Goal: Task Accomplishment & Management: Use online tool/utility

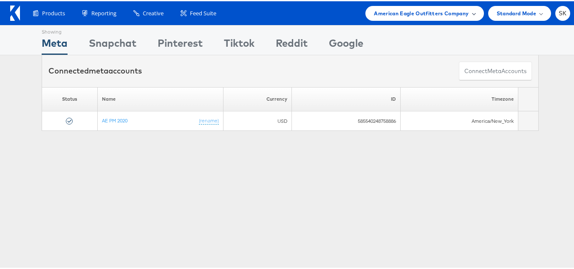
click at [399, 17] on div "American Eagle Outfitters Company" at bounding box center [424, 12] width 118 height 15
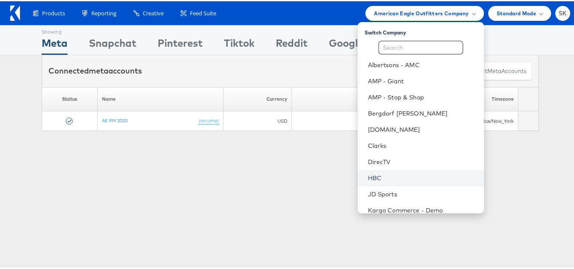
click at [373, 173] on link "HBC" at bounding box center [422, 176] width 109 height 8
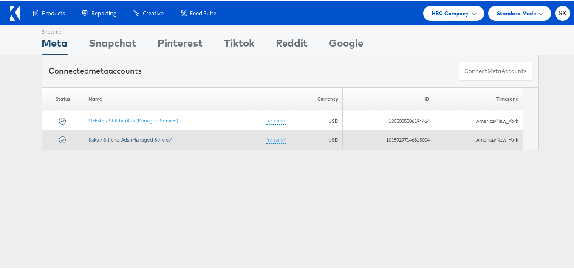
click at [133, 139] on link "Saks / StitcherAds (Managed Service)" at bounding box center [130, 138] width 84 height 6
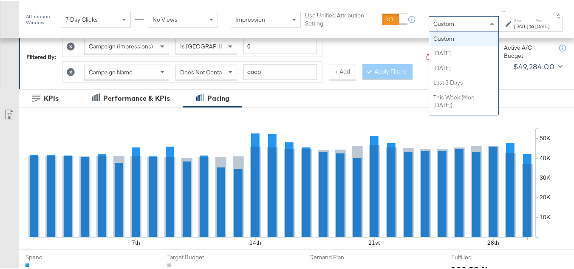
click at [438, 27] on div "Custom" at bounding box center [463, 22] width 69 height 14
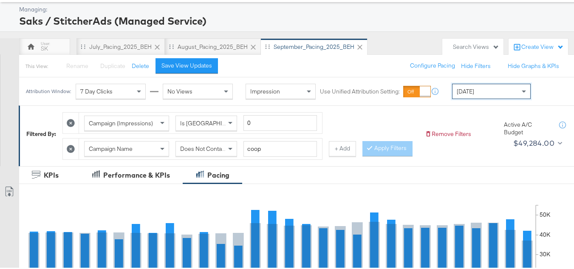
scroll to position [127, 0]
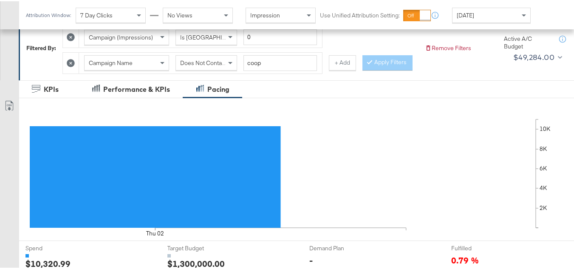
click at [463, 6] on div "Attribution Window: 7 Day Clicks No Views Impression Use Unified Attribution Se…" at bounding box center [280, 14] width 522 height 28
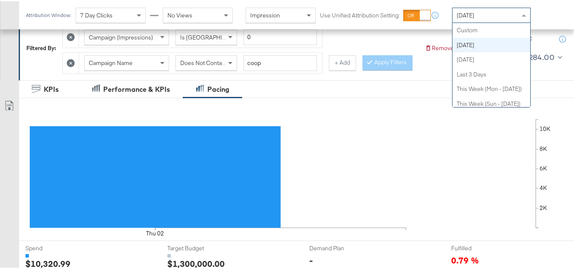
click at [471, 8] on div "Today" at bounding box center [491, 14] width 78 height 14
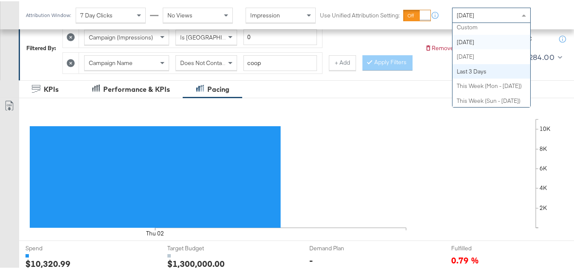
scroll to position [0, 0]
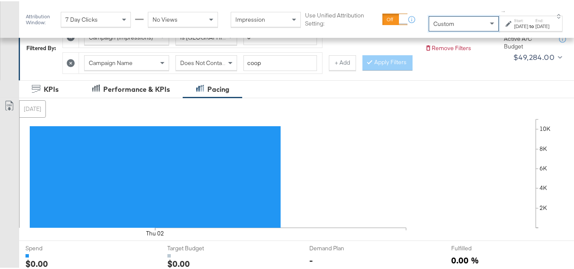
click at [370, 149] on rect at bounding box center [406, 172] width 502 height 108
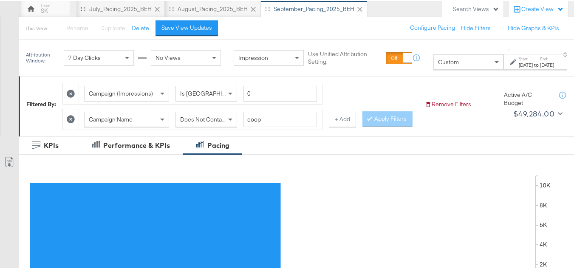
scroll to position [85, 0]
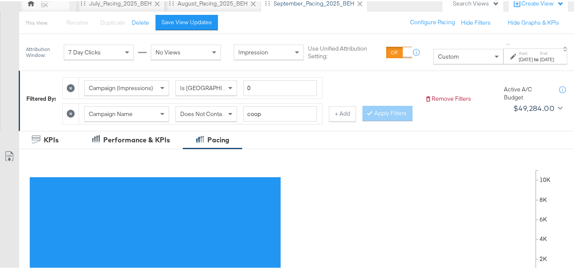
click at [519, 62] on div "Oct 2nd 2025" at bounding box center [526, 58] width 14 height 7
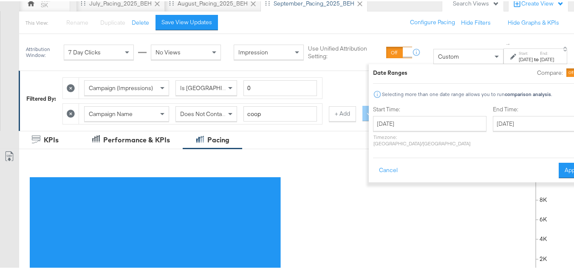
click at [406, 113] on div "Start Time: October 2nd 2025 ‹ October 2025 › Su Mo Tu We Th Fr Sa 28 29 30 1 2…" at bounding box center [429, 126] width 113 height 45
click at [396, 121] on input "October 2nd 2025" at bounding box center [429, 122] width 113 height 15
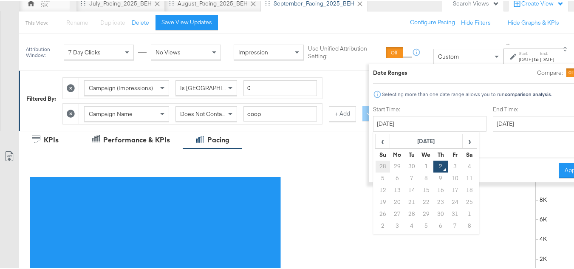
click at [375, 166] on td "28" at bounding box center [382, 165] width 14 height 12
type input "September 28th 2025"
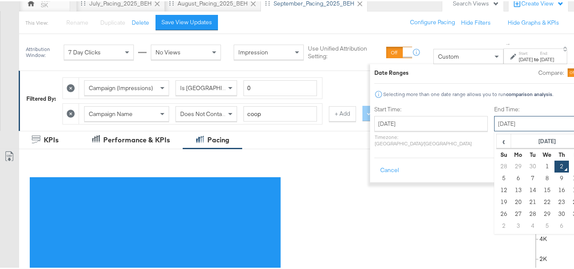
click at [527, 119] on input "October 2nd 2025" at bounding box center [538, 122] width 89 height 15
click at [540, 165] on td "1" at bounding box center [547, 165] width 14 height 12
type input "October 1st 2025"
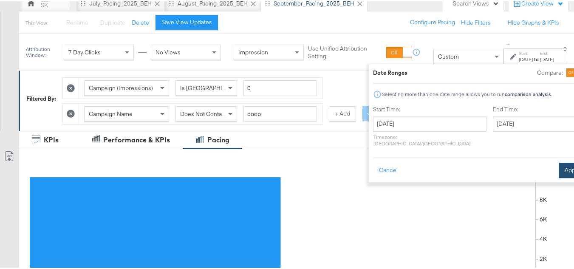
click at [545, 156] on div "Cancel Apply" at bounding box center [479, 166] width 212 height 21
click at [559, 167] on button "Apply" at bounding box center [572, 168] width 27 height 15
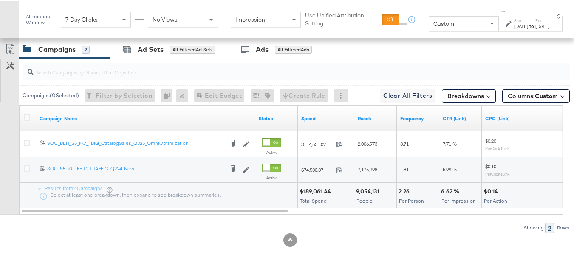
scroll to position [395, 0]
click at [23, 118] on div at bounding box center [28, 117] width 16 height 15
click at [28, 117] on icon at bounding box center [27, 116] width 6 height 6
click at [0, 0] on input "checkbox" at bounding box center [0, 0] width 0 height 0
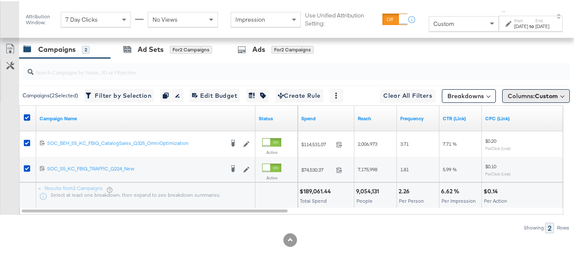
click at [528, 97] on span "Columns: Custom" at bounding box center [533, 94] width 50 height 8
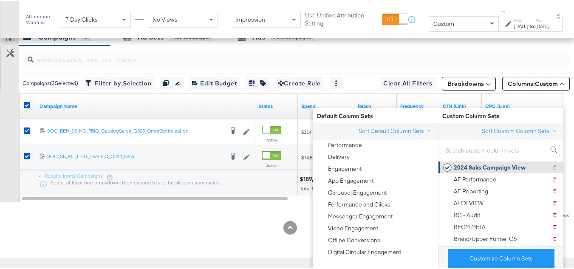
click at [486, 162] on div "2024 Saks Campaign View" at bounding box center [490, 166] width 72 height 8
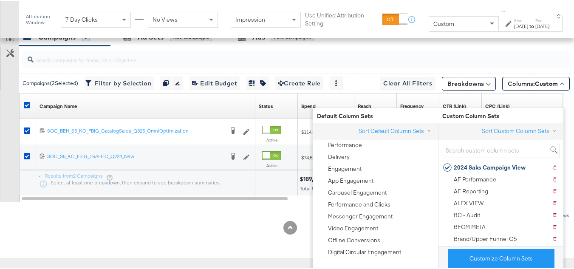
click at [0, 160] on div "Customize KPIs Export as CSV" at bounding box center [9, 114] width 19 height 174
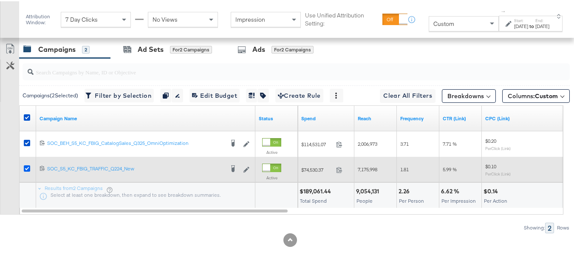
click at [27, 167] on icon at bounding box center [27, 167] width 6 height 6
click at [0, 0] on input "checkbox" at bounding box center [0, 0] width 0 height 0
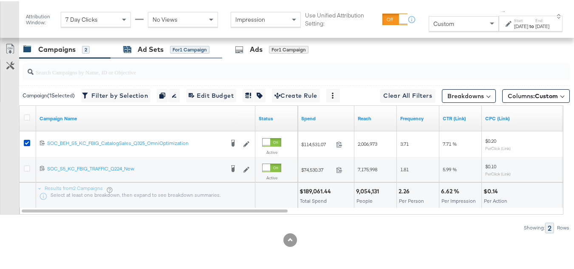
click at [179, 47] on div "for 1 Campaign" at bounding box center [190, 49] width 40 height 8
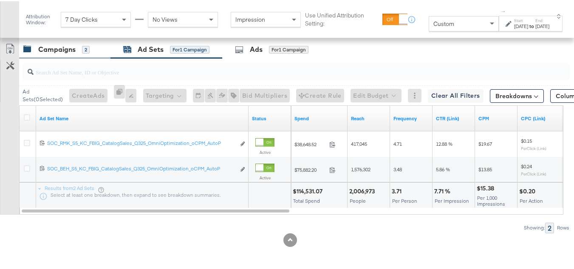
click at [55, 51] on div "Campaigns" at bounding box center [56, 48] width 37 height 10
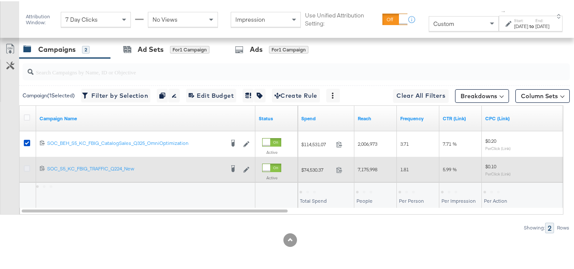
click at [26, 167] on icon at bounding box center [27, 167] width 6 height 6
click at [0, 0] on input "checkbox" at bounding box center [0, 0] width 0 height 0
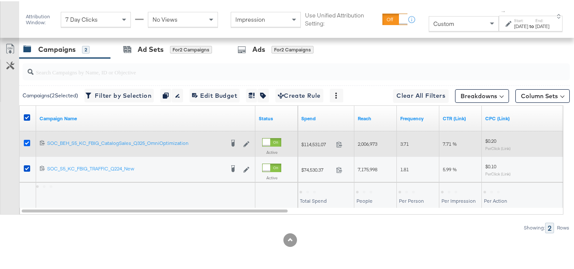
click at [26, 142] on icon at bounding box center [27, 141] width 6 height 6
click at [0, 0] on input "checkbox" at bounding box center [0, 0] width 0 height 0
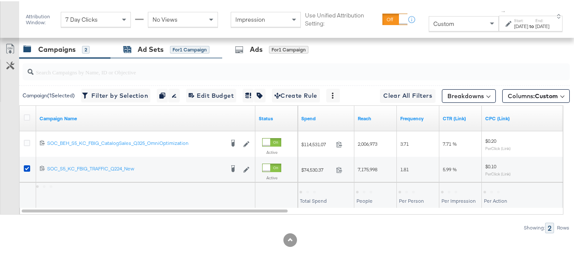
click at [146, 51] on div "Ad Sets" at bounding box center [151, 48] width 26 height 10
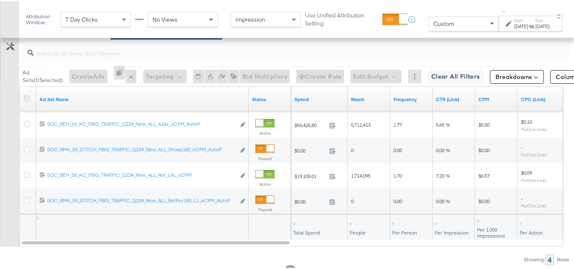
click at [25, 100] on icon at bounding box center [27, 97] width 6 height 6
click at [0, 0] on input "checkbox" at bounding box center [0, 0] width 0 height 0
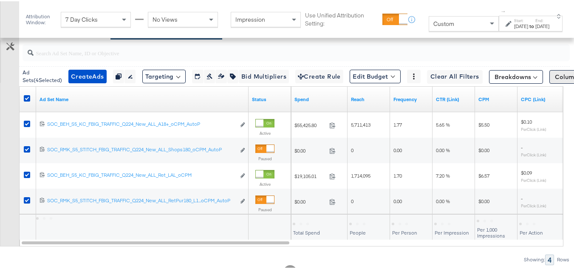
click at [550, 82] on button "Columns: Custom" at bounding box center [583, 76] width 68 height 14
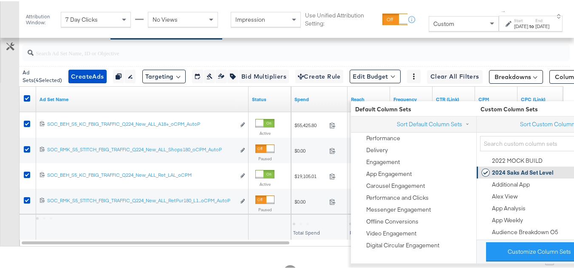
click at [509, 172] on div "2024 Saks Ad Set Level" at bounding box center [523, 171] width 62 height 8
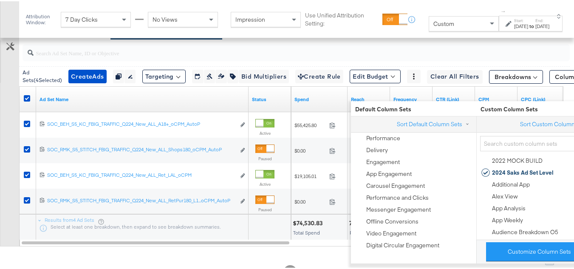
click at [0, 140] on div "Customize KPIs Export as CSV" at bounding box center [9, 132] width 19 height 225
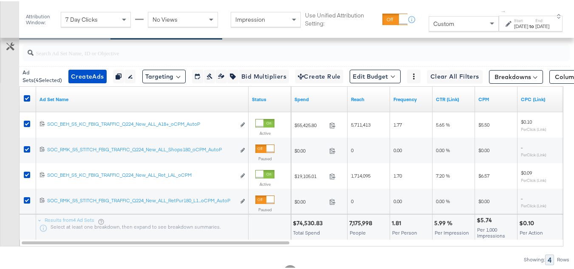
click at [51, 34] on div "Campaigns" at bounding box center [56, 29] width 37 height 10
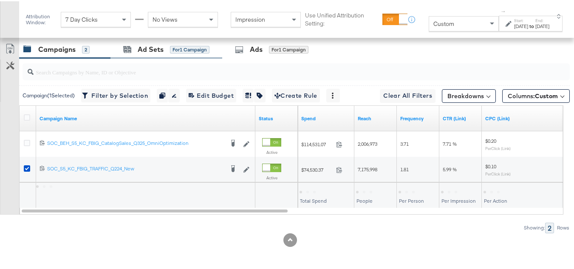
click at [154, 54] on div "Ad Sets for 1 Campaign" at bounding box center [166, 48] width 112 height 18
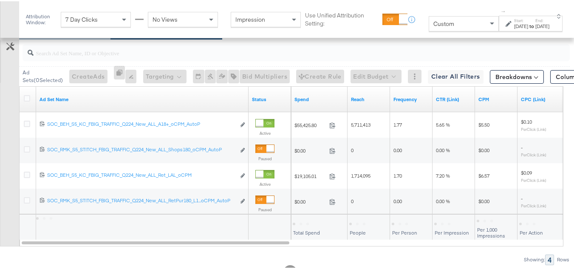
click at [55, 38] on div "Campaigns 2" at bounding box center [64, 29] width 91 height 18
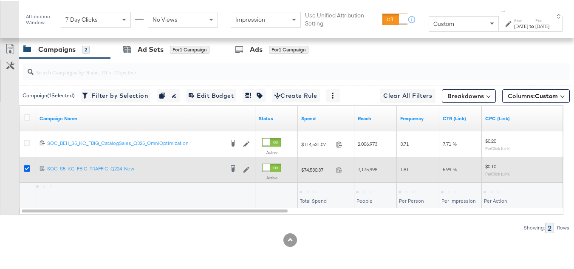
click at [25, 167] on icon at bounding box center [27, 167] width 6 height 6
click at [0, 0] on input "checkbox" at bounding box center [0, 0] width 0 height 0
